Goal: Information Seeking & Learning: Learn about a topic

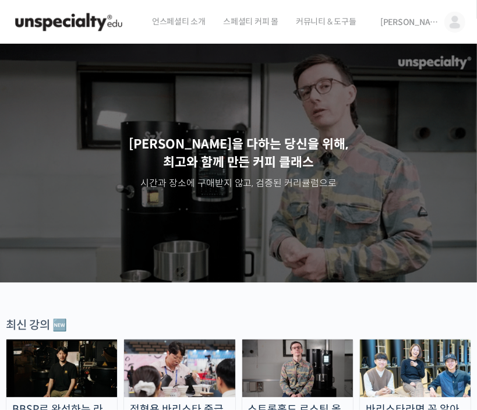
click at [424, 20] on span "[PERSON_NAME]" at bounding box center [409, 22] width 58 height 10
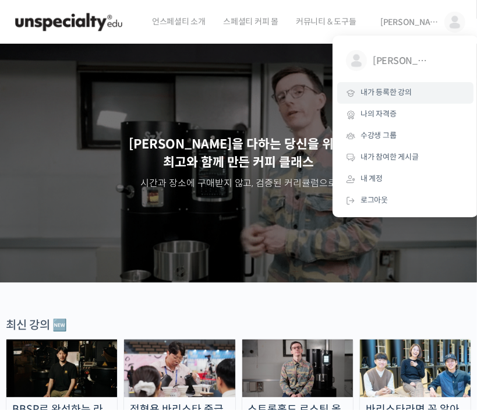
click at [371, 93] on span "내가 등록한 강의" at bounding box center [386, 92] width 51 height 10
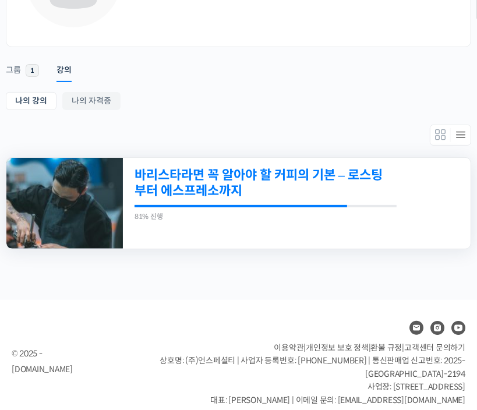
click at [179, 188] on link "바리스타라면 꼭 알아야 할 커피의 기본 – 로스팅부터 에스프레소까지" at bounding box center [265, 183] width 260 height 32
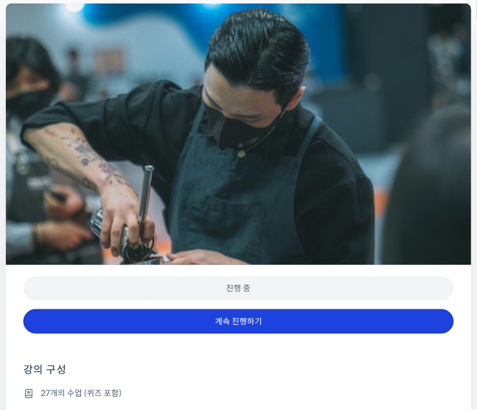
click at [387, 309] on link "계속 진행하기" at bounding box center [238, 321] width 431 height 25
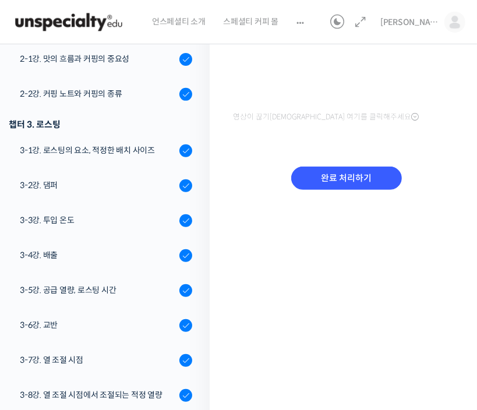
scroll to position [184, 0]
